Goal: Task Accomplishment & Management: Manage account settings

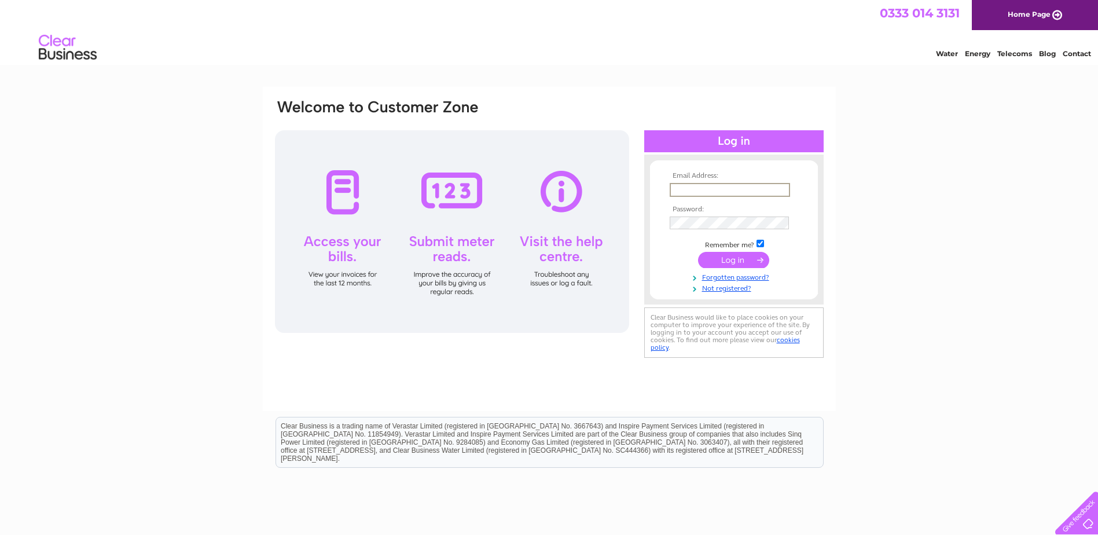
click at [706, 187] on input "text" at bounding box center [730, 190] width 120 height 14
type input "accounts@davidsonspainters.co.uk"
click at [737, 262] on input "submit" at bounding box center [733, 259] width 71 height 16
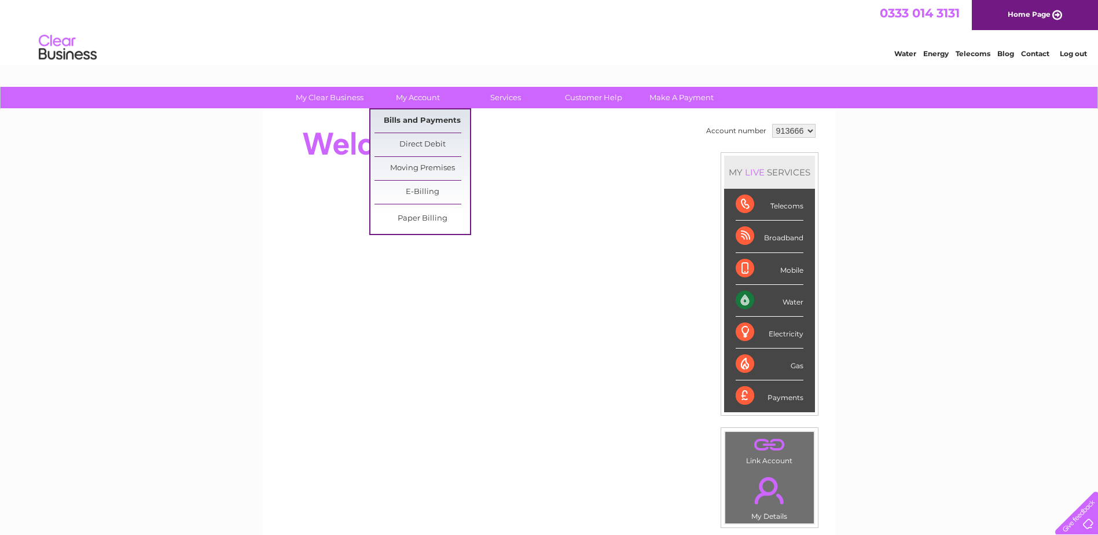
click at [413, 122] on link "Bills and Payments" at bounding box center [421, 120] width 95 height 23
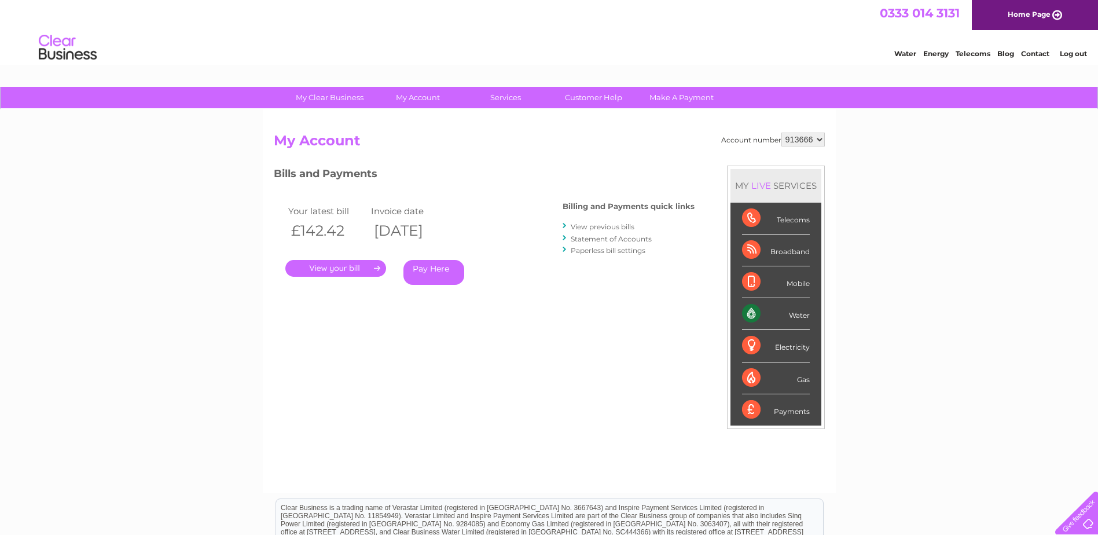
click at [345, 269] on link "." at bounding box center [335, 268] width 101 height 17
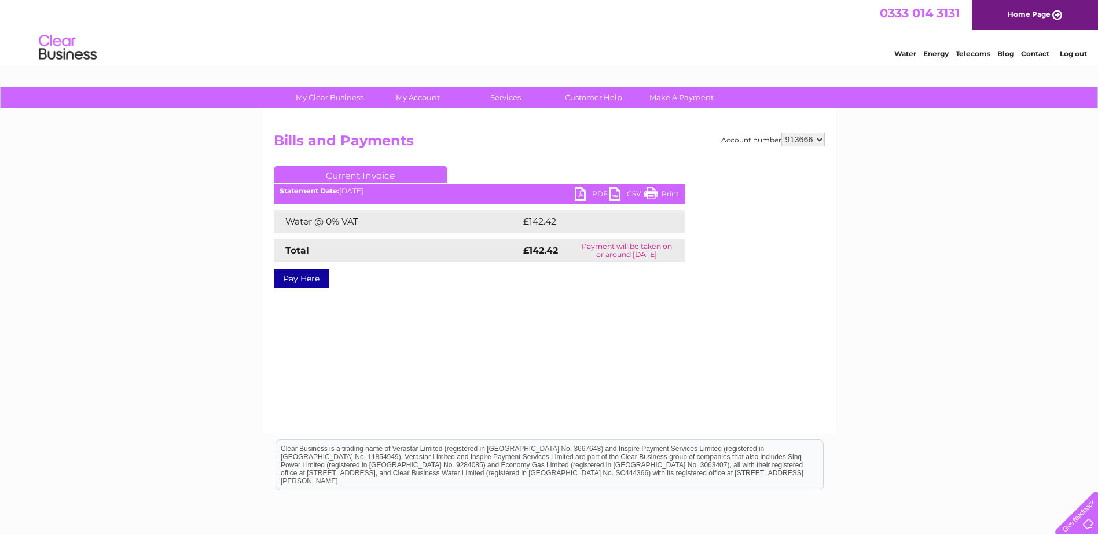
click at [307, 274] on link "Pay Here" at bounding box center [301, 278] width 55 height 19
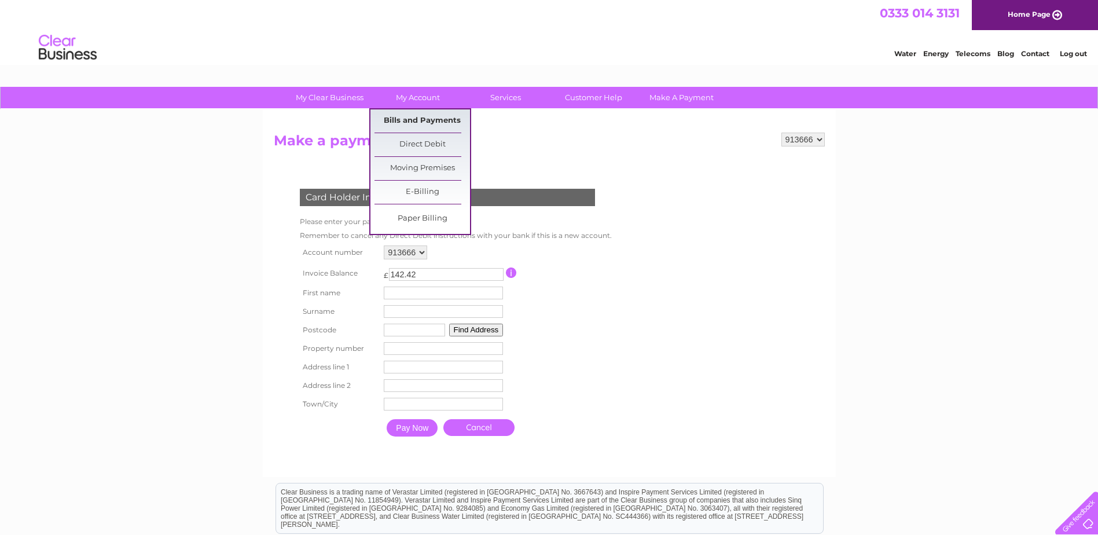
click at [404, 116] on link "Bills and Payments" at bounding box center [421, 120] width 95 height 23
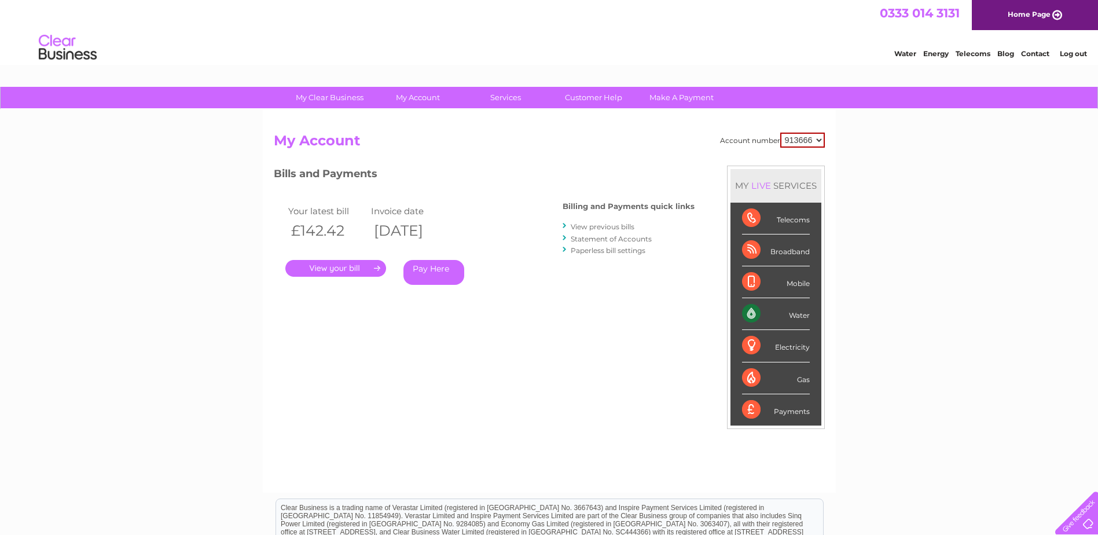
click at [308, 267] on link "." at bounding box center [335, 268] width 101 height 17
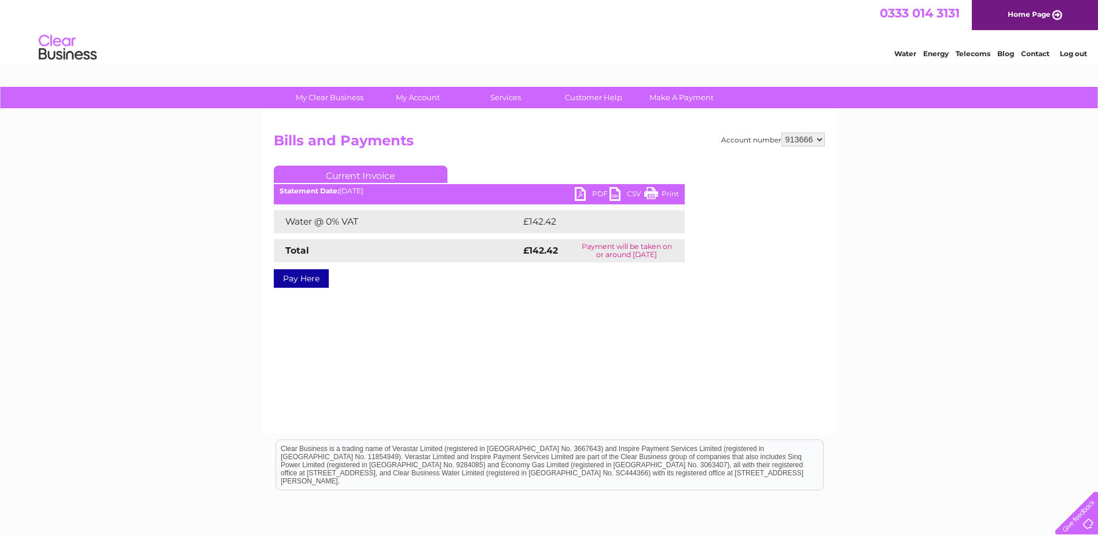
click at [584, 192] on link "PDF" at bounding box center [592, 195] width 35 height 17
